Goal: Transaction & Acquisition: Purchase product/service

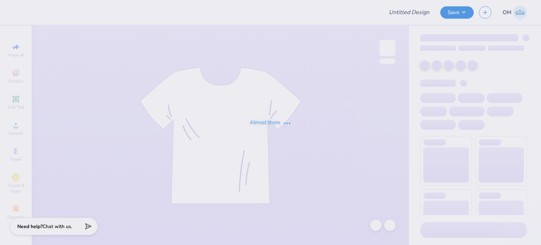
type input "Merch for ADC"
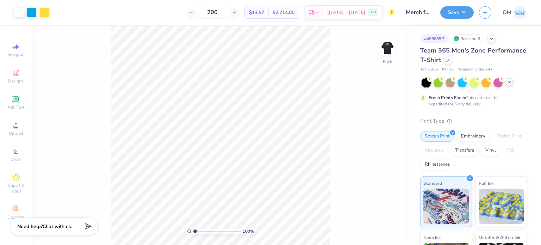
click at [511, 81] on icon at bounding box center [510, 82] width 6 height 6
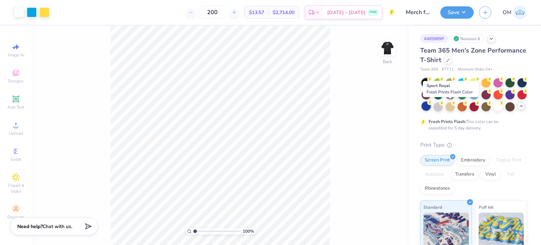
click at [431, 106] on div at bounding box center [426, 105] width 9 height 9
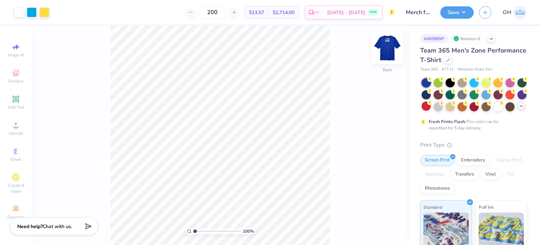
click at [388, 50] on img at bounding box center [387, 48] width 28 height 28
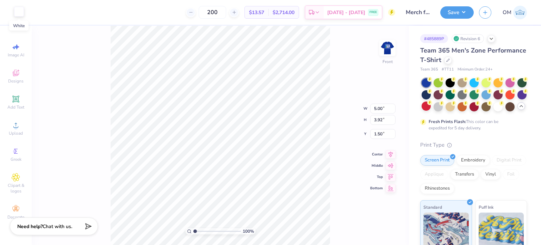
click at [21, 13] on div at bounding box center [19, 12] width 10 height 10
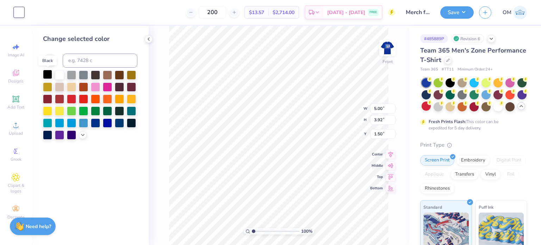
click at [45, 73] on div at bounding box center [47, 74] width 9 height 9
click at [151, 33] on div "100 % Front W 5.00 5.00 " H 3.92 3.92 " Y 1.50 1.50 " Center Middle Top Bottom" at bounding box center [279, 135] width 260 height 219
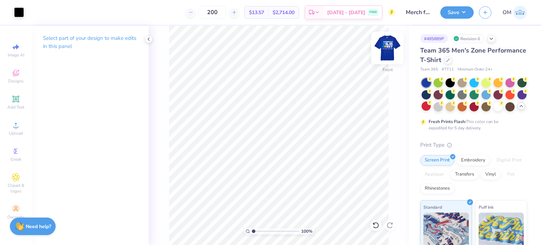
click at [386, 52] on img at bounding box center [387, 48] width 28 height 28
click at [386, 48] on img at bounding box center [387, 48] width 28 height 28
drag, startPoint x: 143, startPoint y: 39, endPoint x: 148, endPoint y: 41, distance: 5.6
click at [148, 41] on div "Art colors 200 $13.57 Per Item $2,714.00 Total Est. Delivery [DATE] - [DATE] FR…" at bounding box center [270, 122] width 541 height 245
click at [148, 41] on icon at bounding box center [149, 39] width 6 height 6
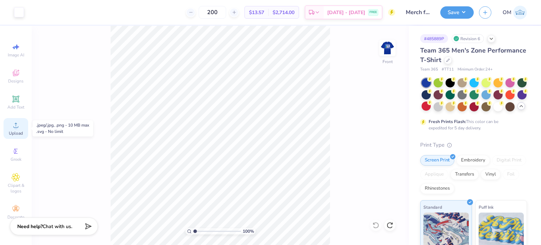
click at [16, 128] on circle at bounding box center [16, 127] width 4 height 4
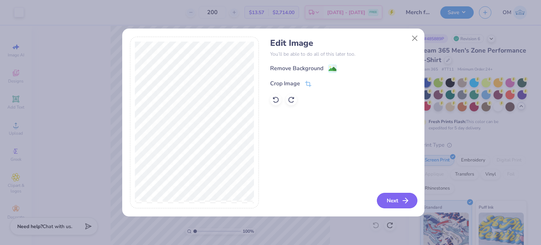
click at [384, 193] on button "Next" at bounding box center [397, 200] width 41 height 15
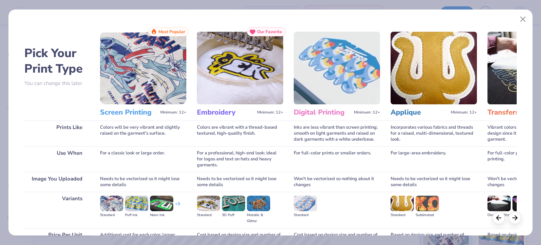
scroll to position [71, 0]
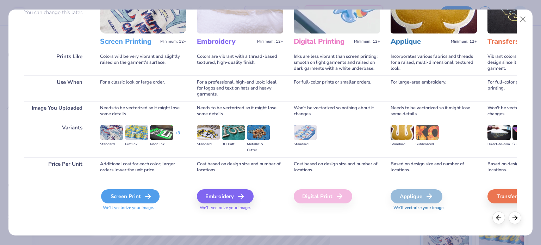
click at [138, 193] on div "Screen Print" at bounding box center [130, 196] width 58 height 14
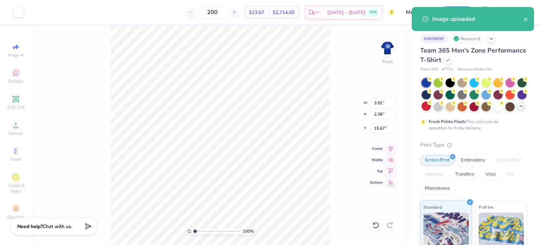
type input "3.92"
type input "2.38"
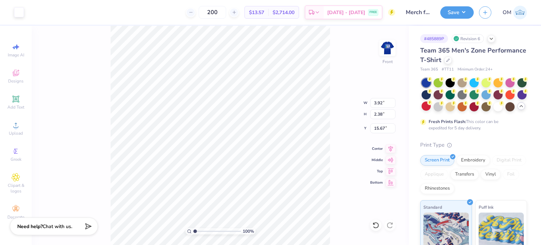
type input "6.31"
type input "4.76"
type input "2.89"
